Goal: Task Accomplishment & Management: Use online tool/utility

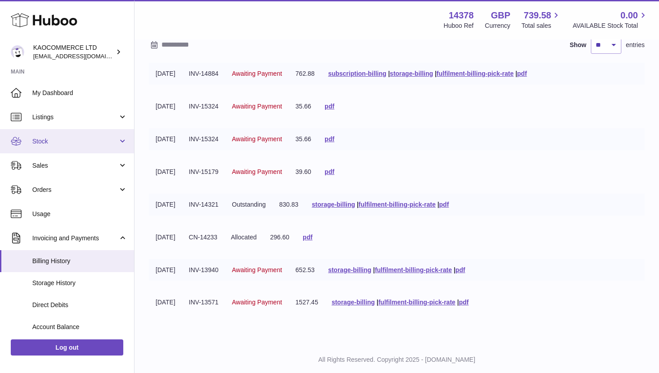
click at [70, 145] on link "Stock" at bounding box center [67, 141] width 134 height 24
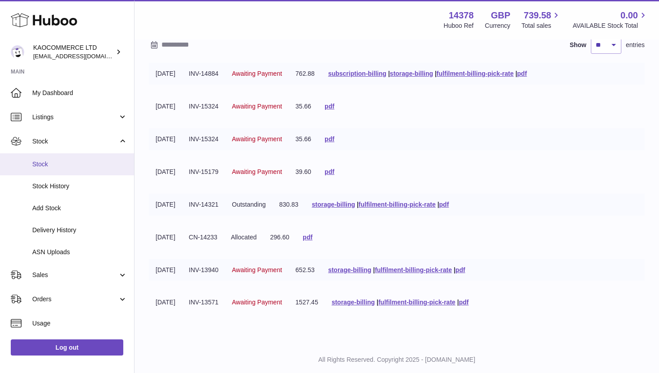
click at [65, 169] on link "Stock" at bounding box center [67, 164] width 134 height 22
click at [42, 163] on span "Stock" at bounding box center [79, 164] width 95 height 9
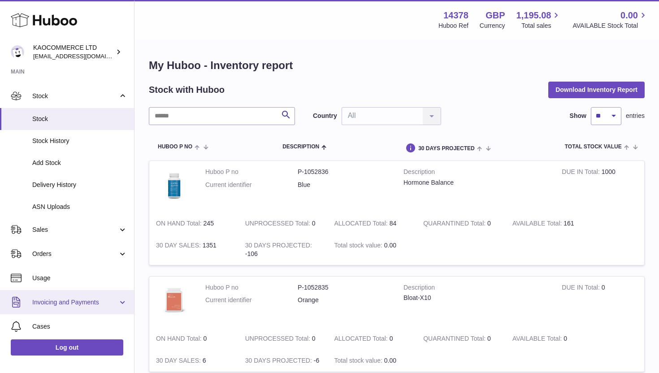
click at [82, 299] on span "Invoicing and Payments" at bounding box center [75, 302] width 86 height 9
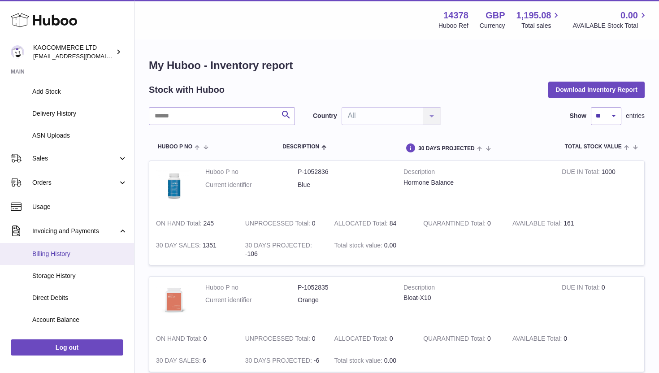
scroll to position [127, 0]
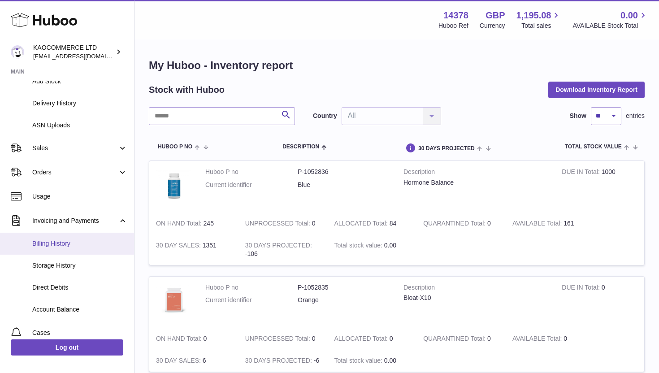
click at [74, 240] on span "Billing History" at bounding box center [79, 243] width 95 height 9
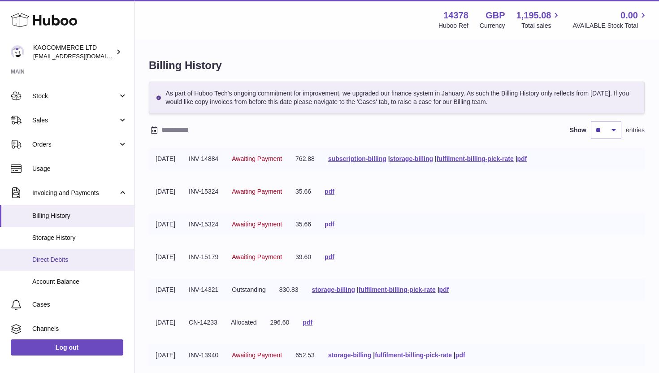
scroll to position [56, 0]
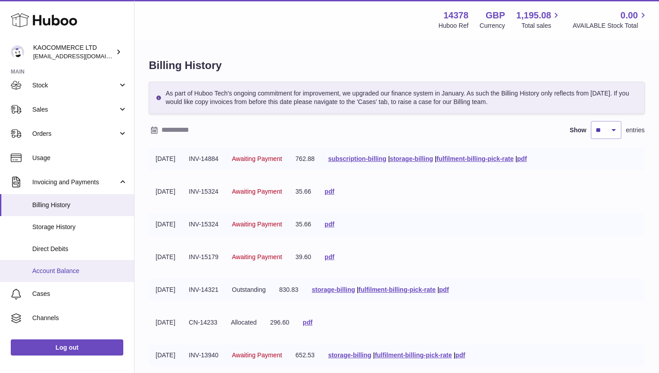
click at [78, 263] on link "Account Balance" at bounding box center [67, 271] width 134 height 22
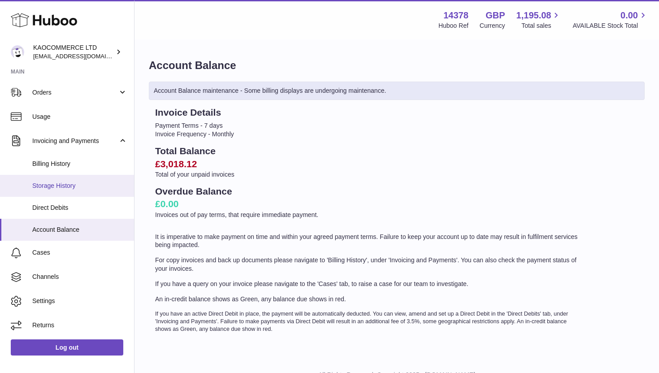
scroll to position [15, 0]
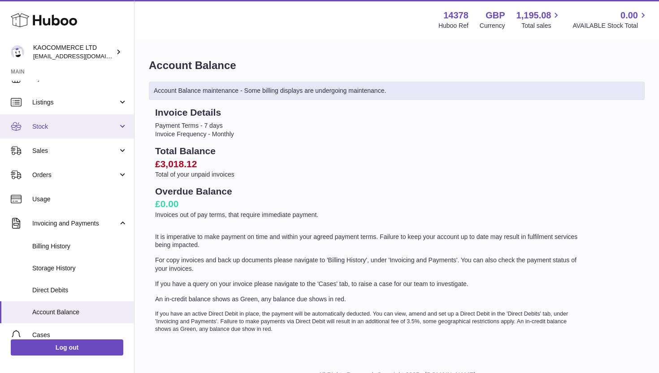
click at [97, 134] on link "Stock" at bounding box center [67, 126] width 134 height 24
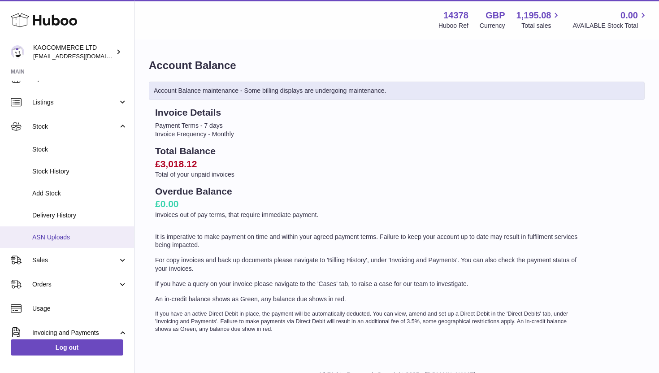
click at [67, 236] on span "ASN Uploads" at bounding box center [79, 237] width 95 height 9
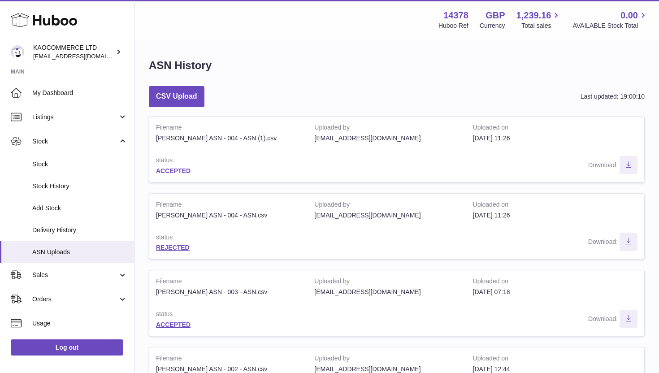
click at [173, 172] on link "ACCEPTED" at bounding box center [173, 170] width 35 height 7
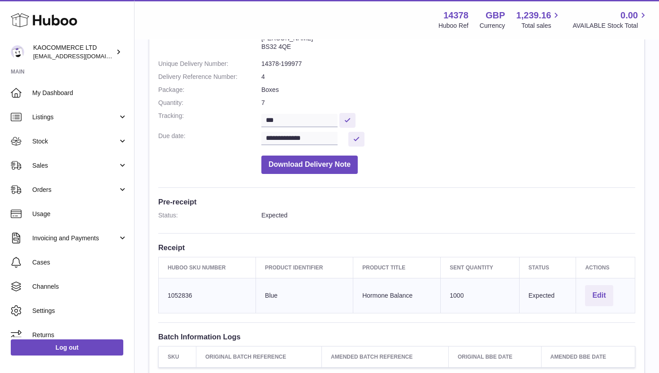
scroll to position [113, 0]
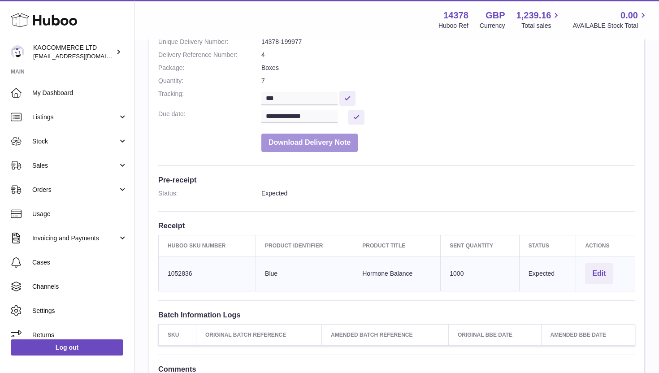
click at [327, 141] on button "Download Delivery Note" at bounding box center [309, 143] width 96 height 18
